Goal: Transaction & Acquisition: Purchase product/service

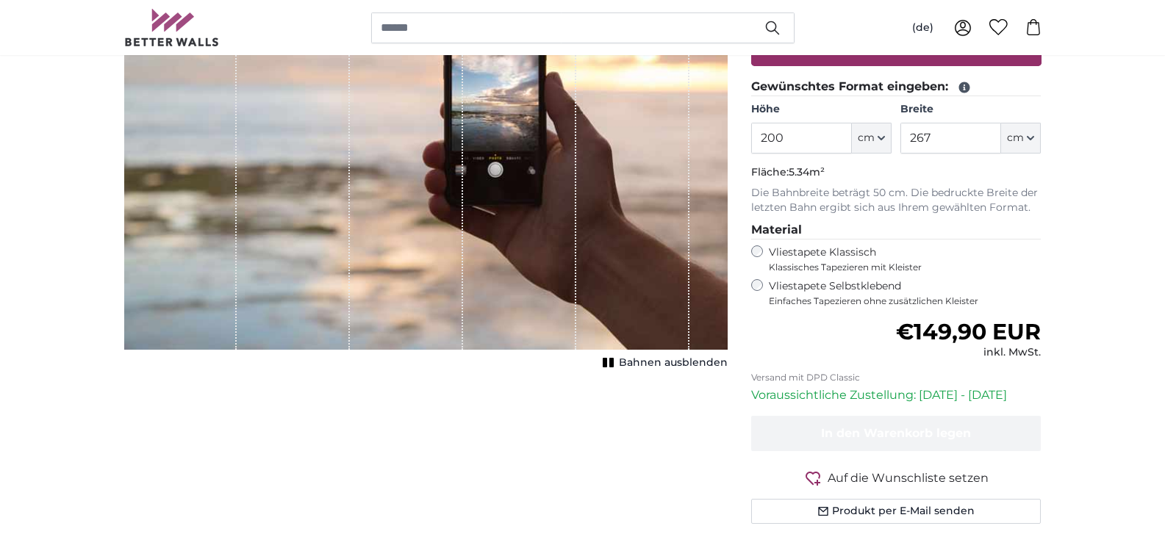
scroll to position [294, 0]
click at [765, 142] on input "200" at bounding box center [801, 138] width 101 height 31
type input "500"
click at [891, 165] on p "Fläche: 13.35m²" at bounding box center [896, 172] width 290 height 15
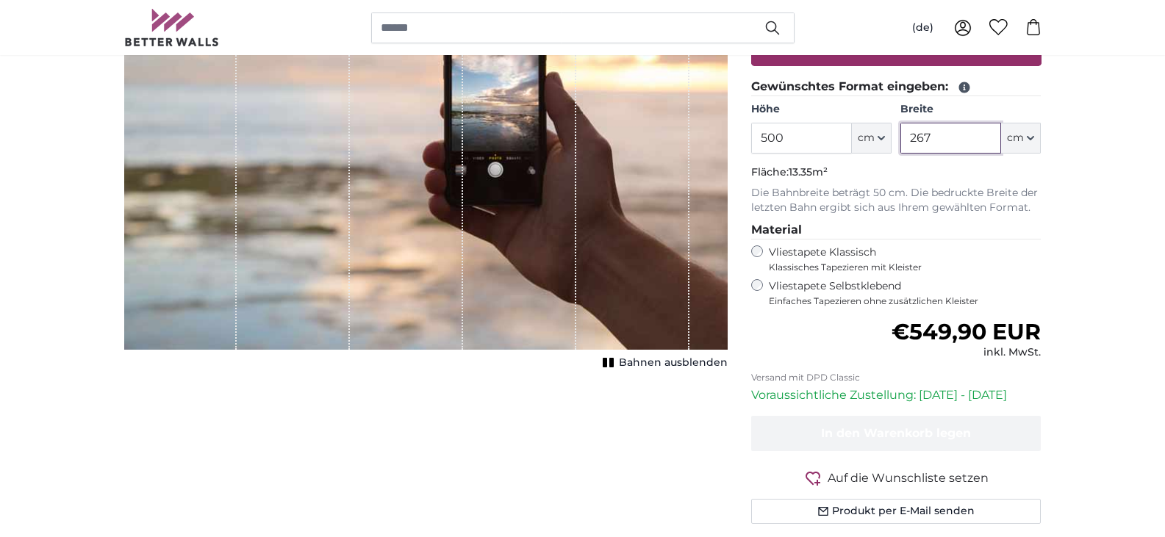
click at [928, 142] on input "267" at bounding box center [951, 138] width 101 height 31
click at [929, 142] on input "267" at bounding box center [951, 138] width 101 height 31
type input "280"
click at [998, 176] on p "Fläche: 13.35m²" at bounding box center [896, 172] width 290 height 15
